Goal: Navigation & Orientation: Find specific page/section

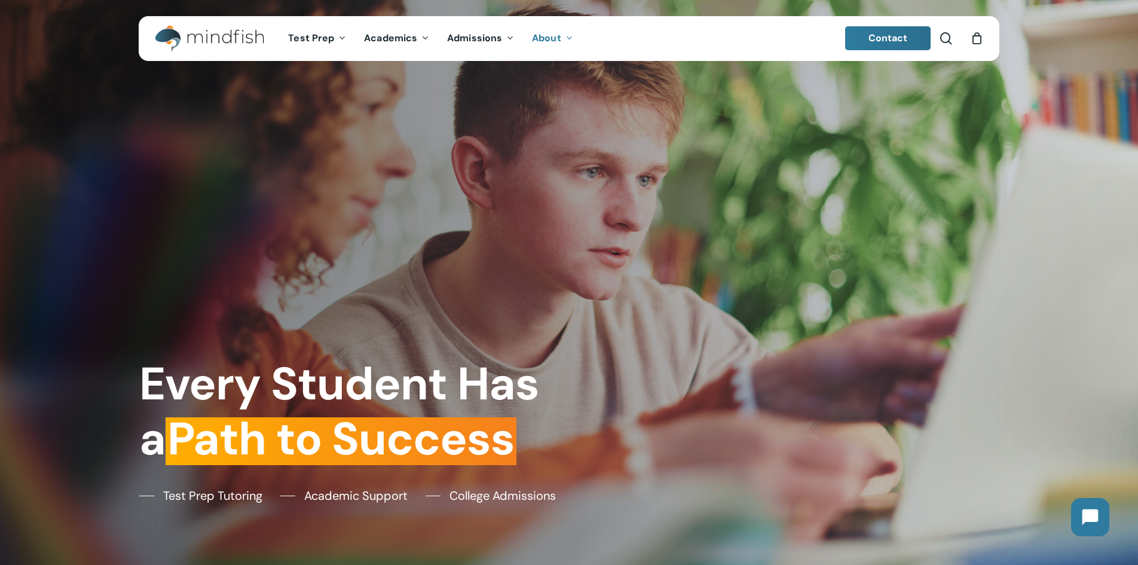
click at [554, 34] on span "About" at bounding box center [546, 38] width 29 height 13
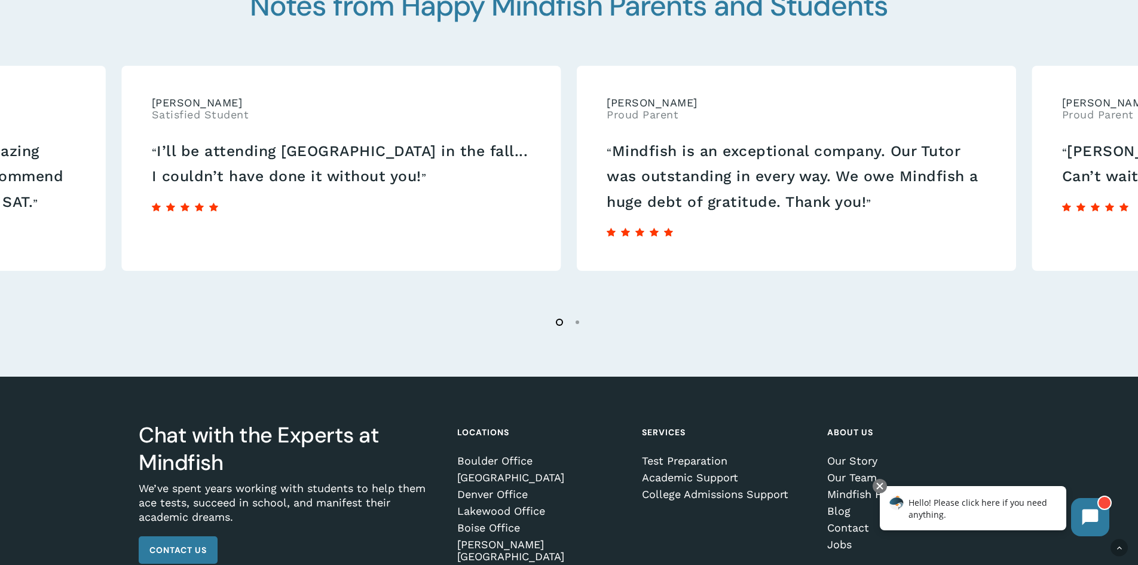
scroll to position [2155, 0]
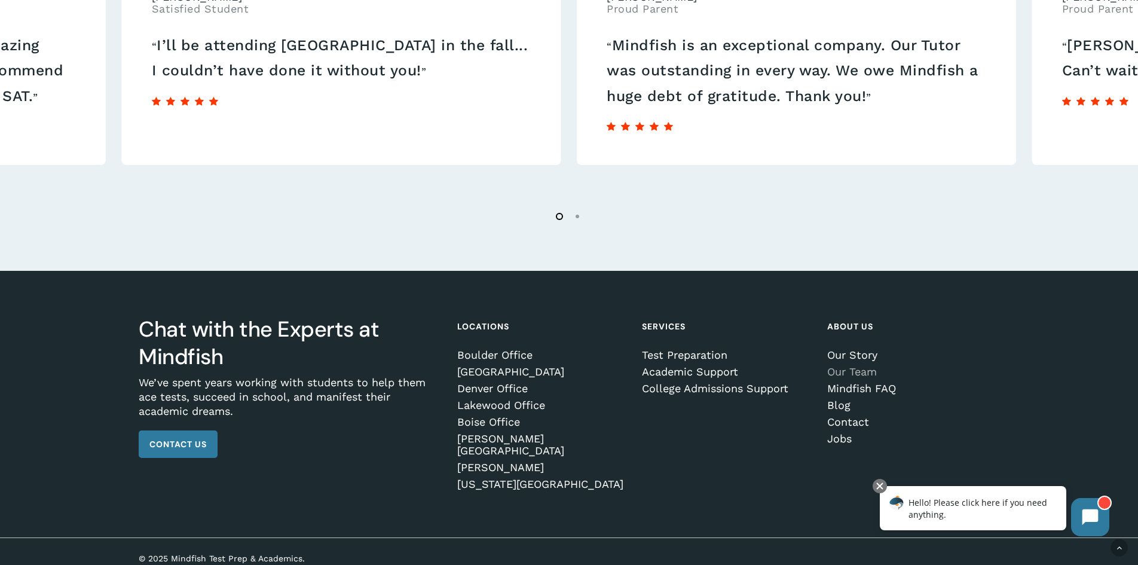
click at [866, 370] on link "Our Team" at bounding box center [911, 372] width 168 height 12
